Goal: Download file/media

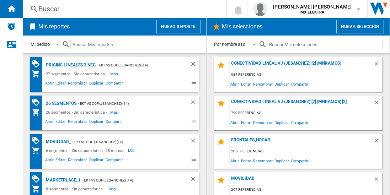
click at [70, 65] on div "Pricing lineales 3 neg" at bounding box center [70, 65] width 52 height 9
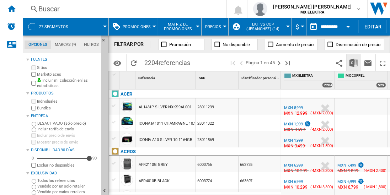
click at [354, 63] on img "Descargar en Excel" at bounding box center [354, 63] width 9 height 9
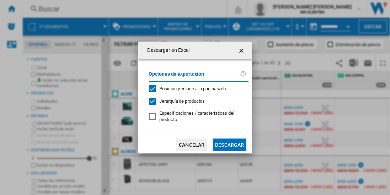
click at [230, 144] on button "Descargar" at bounding box center [229, 145] width 33 height 13
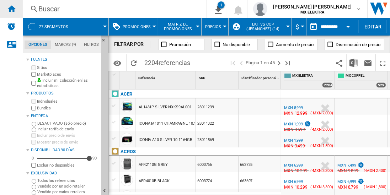
click at [11, 9] on ng-md-icon "Inicio" at bounding box center [11, 8] width 9 height 9
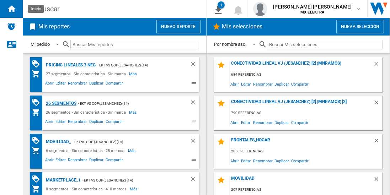
click at [62, 103] on div "26 segmentos" at bounding box center [60, 103] width 32 height 9
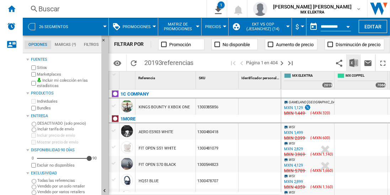
click at [354, 63] on img "Descargar en Excel" at bounding box center [354, 63] width 9 height 9
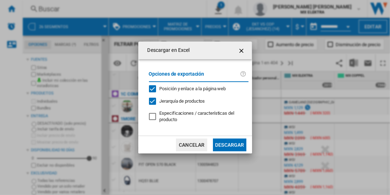
click at [230, 144] on button "Descargar" at bounding box center [229, 145] width 33 height 13
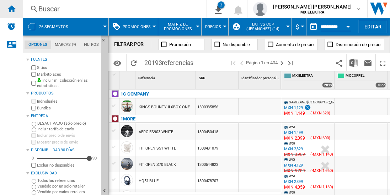
click at [11, 9] on ng-md-icon "Inicio" at bounding box center [11, 8] width 9 height 9
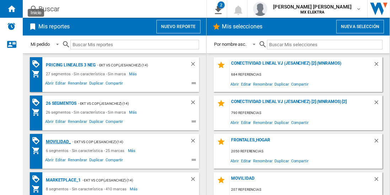
click at [57, 141] on div "MOVILIDAD_" at bounding box center [57, 142] width 27 height 9
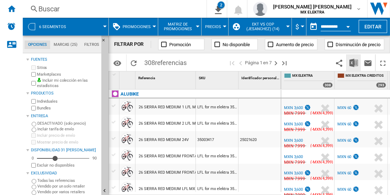
click at [354, 63] on img "Descargar en Excel" at bounding box center [354, 63] width 9 height 9
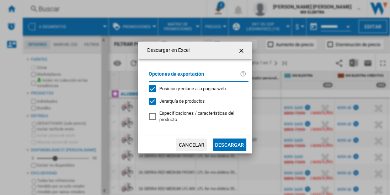
click at [230, 144] on button "Descargar" at bounding box center [229, 145] width 33 height 13
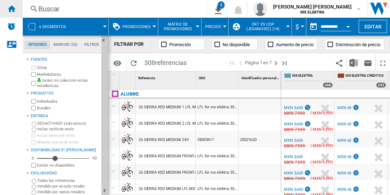
click at [11, 9] on ng-md-icon "Inicio" at bounding box center [11, 8] width 9 height 9
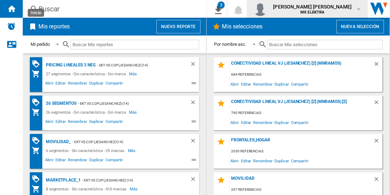
click at [319, 9] on span "[PERSON_NAME] [PERSON_NAME]" at bounding box center [312, 6] width 79 height 7
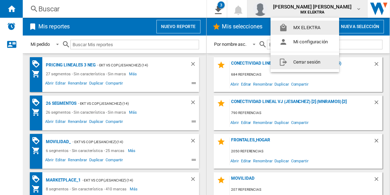
click at [305, 62] on button "Cerrar sesión" at bounding box center [305, 62] width 69 height 14
